Goal: Task Accomplishment & Management: Use online tool/utility

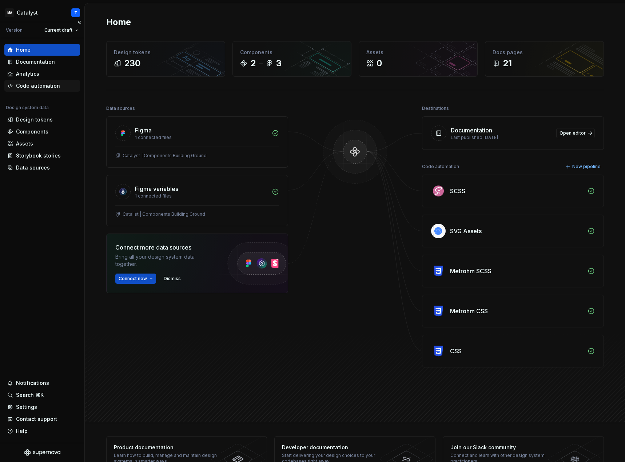
click at [21, 86] on div "Code automation" at bounding box center [38, 85] width 44 height 7
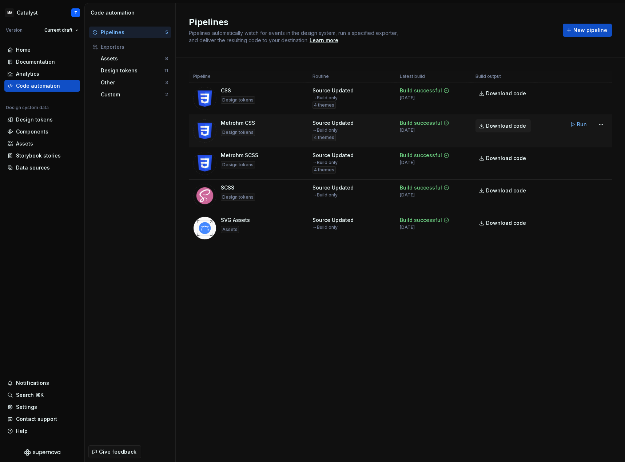
click at [507, 127] on span "Download code" at bounding box center [506, 125] width 40 height 7
click at [601, 126] on html "MA Catalyst T Version Current draft Home Documentation Analytics Code automatio…" at bounding box center [312, 231] width 625 height 462
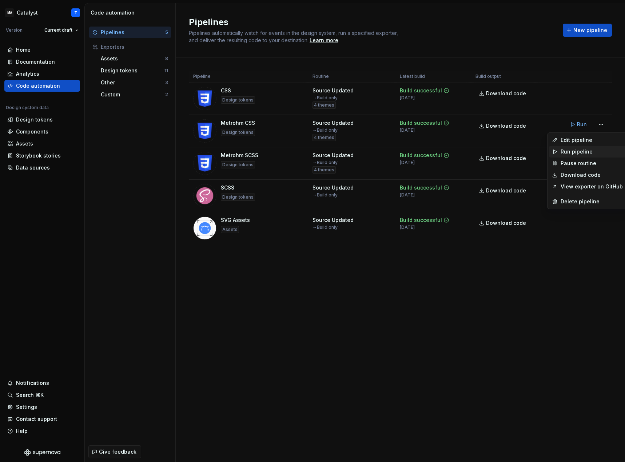
click at [576, 152] on div "Run pipeline" at bounding box center [591, 151] width 62 height 7
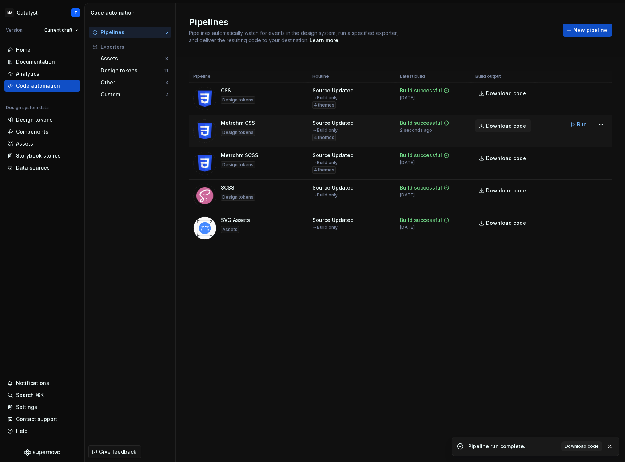
click at [481, 127] on link "Download code" at bounding box center [502, 125] width 55 height 13
drag, startPoint x: 302, startPoint y: 328, endPoint x: 242, endPoint y: 176, distance: 163.0
click at [302, 327] on div "Pipelines Pipelines automatically watch for events in the design system, run a …" at bounding box center [400, 232] width 449 height 458
